Goal: Task Accomplishment & Management: Use online tool/utility

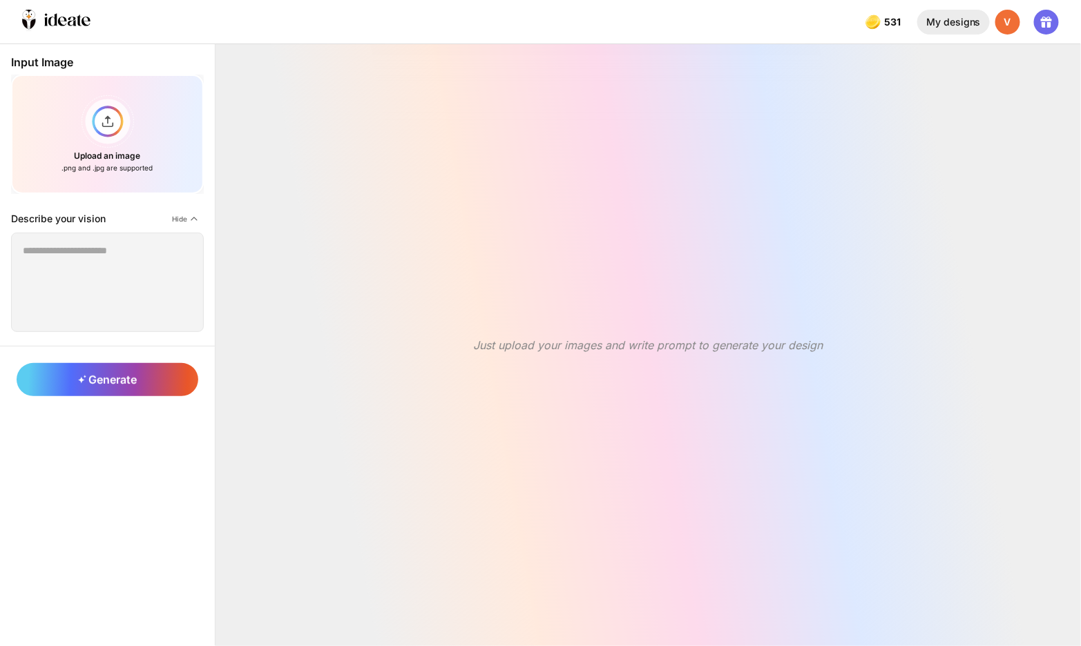
click at [956, 24] on div "My designs" at bounding box center [953, 22] width 72 height 25
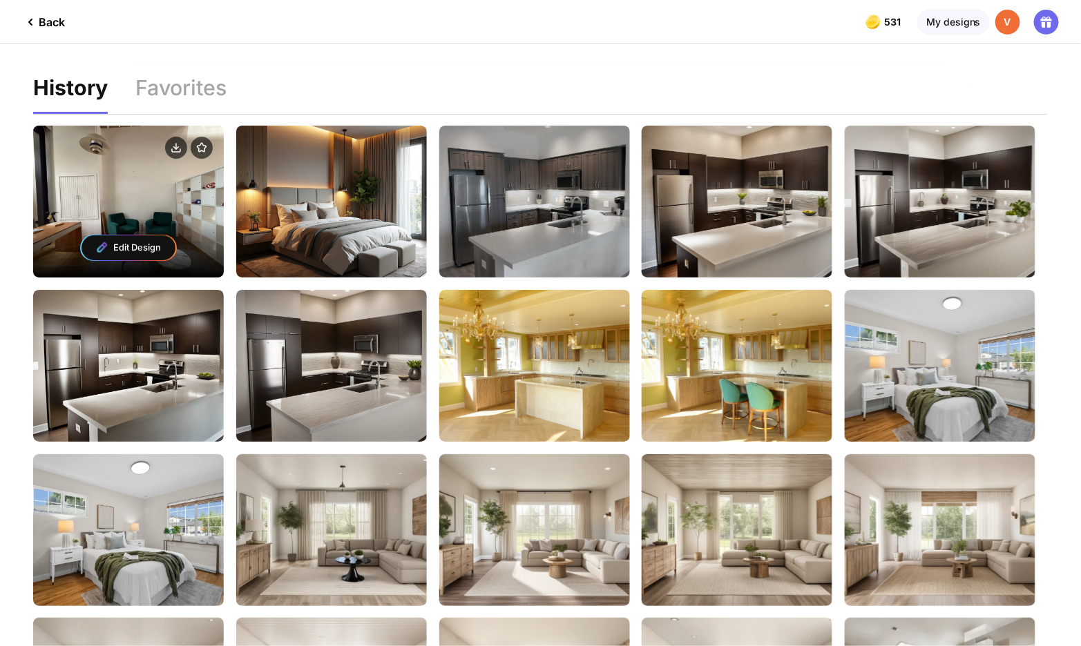
click at [134, 211] on div "Edit Design" at bounding box center [128, 202] width 191 height 152
click at [138, 238] on div "Edit Design" at bounding box center [128, 247] width 94 height 25
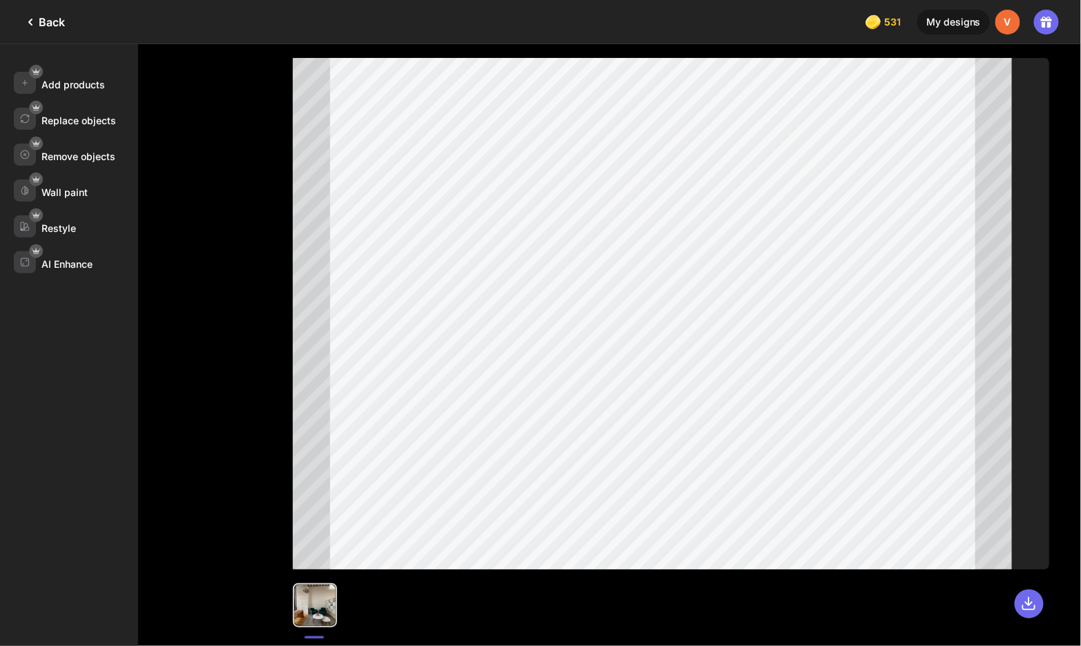
click at [48, 23] on div "Back" at bounding box center [43, 22] width 43 height 17
